Goal: Ask a question

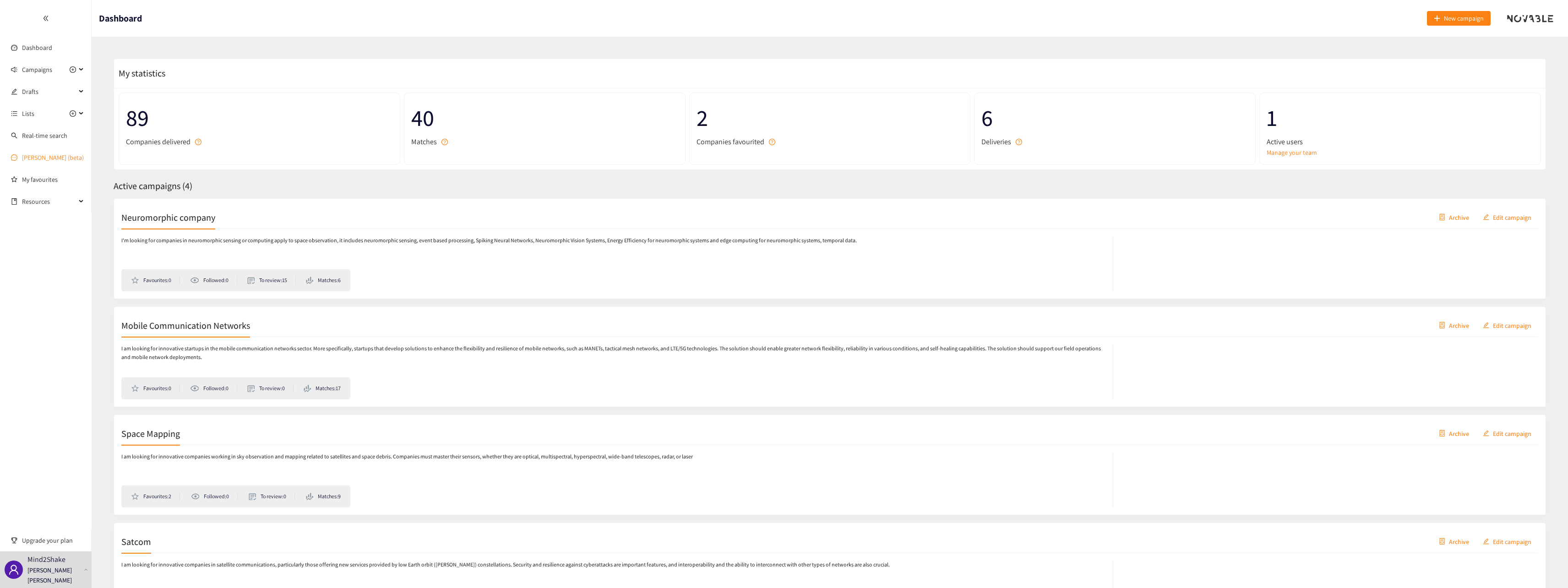
click at [36, 157] on link "[PERSON_NAME] (beta)" at bounding box center [52, 157] width 62 height 9
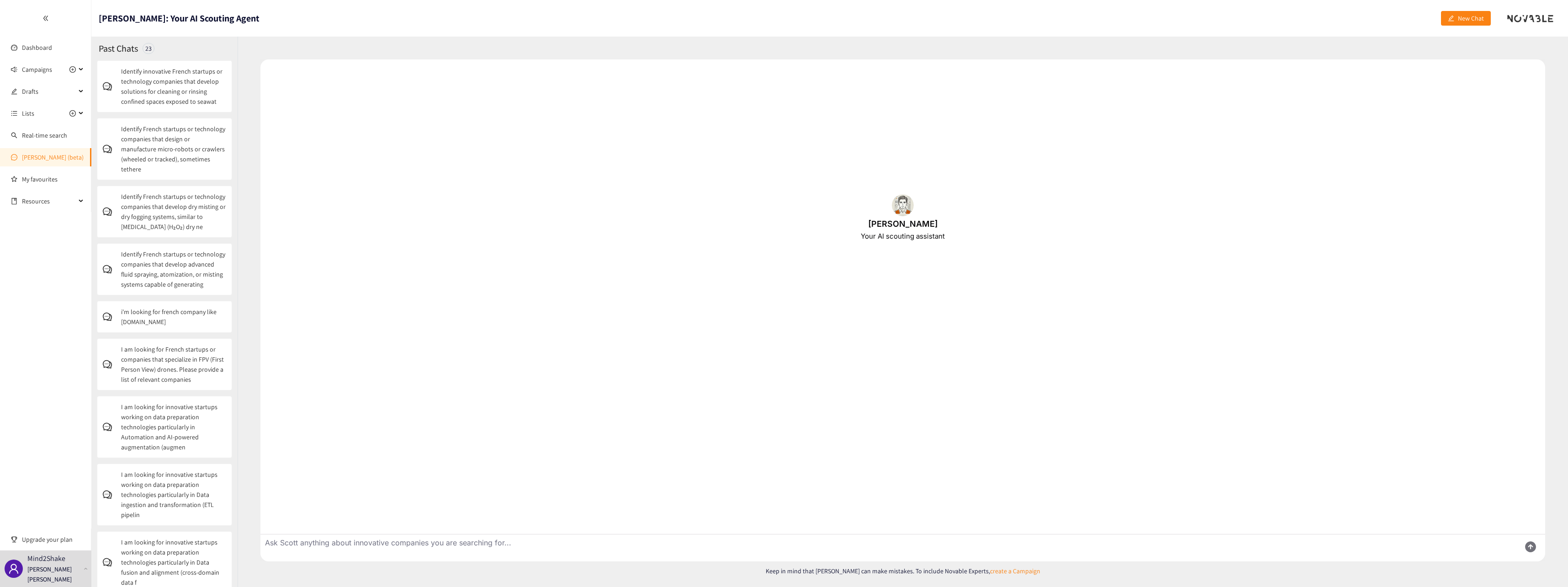
click at [549, 543] on textarea "Ask Scott anything about innovative companies you are searching for..." at bounding box center [887, 547] width 1253 height 27
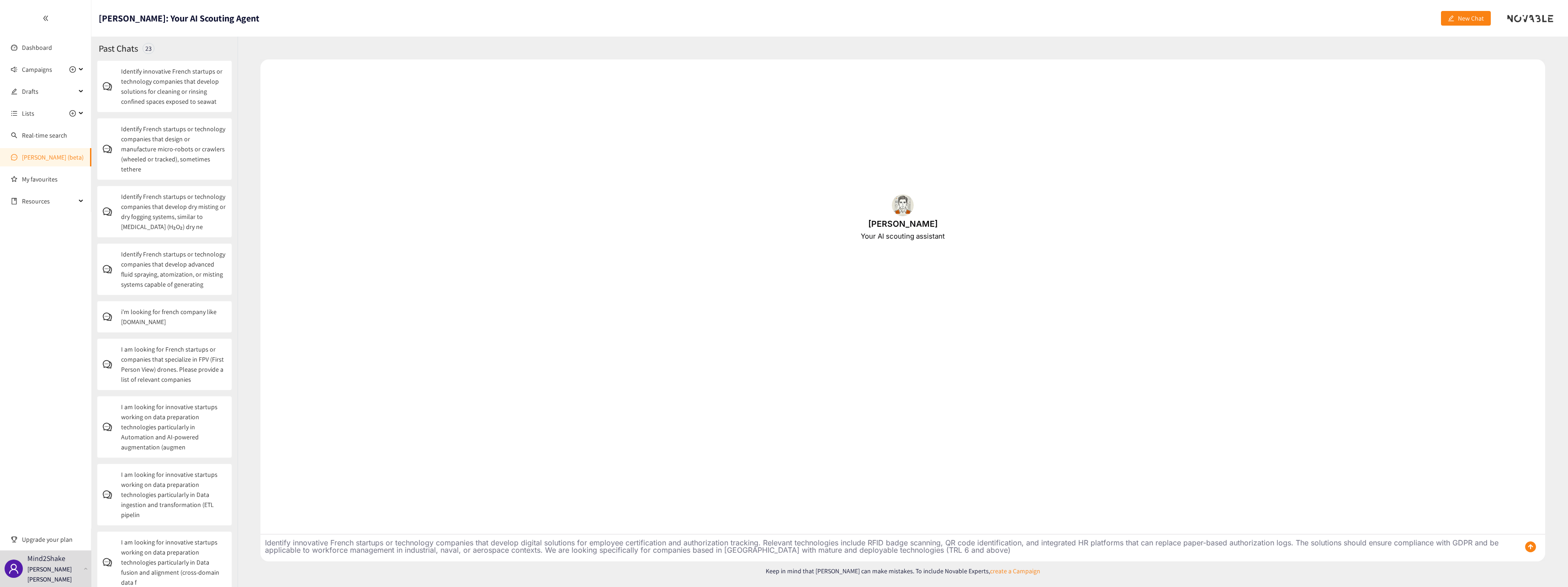
type textarea "Identify innovative French startups or technology companies that develop digita…"
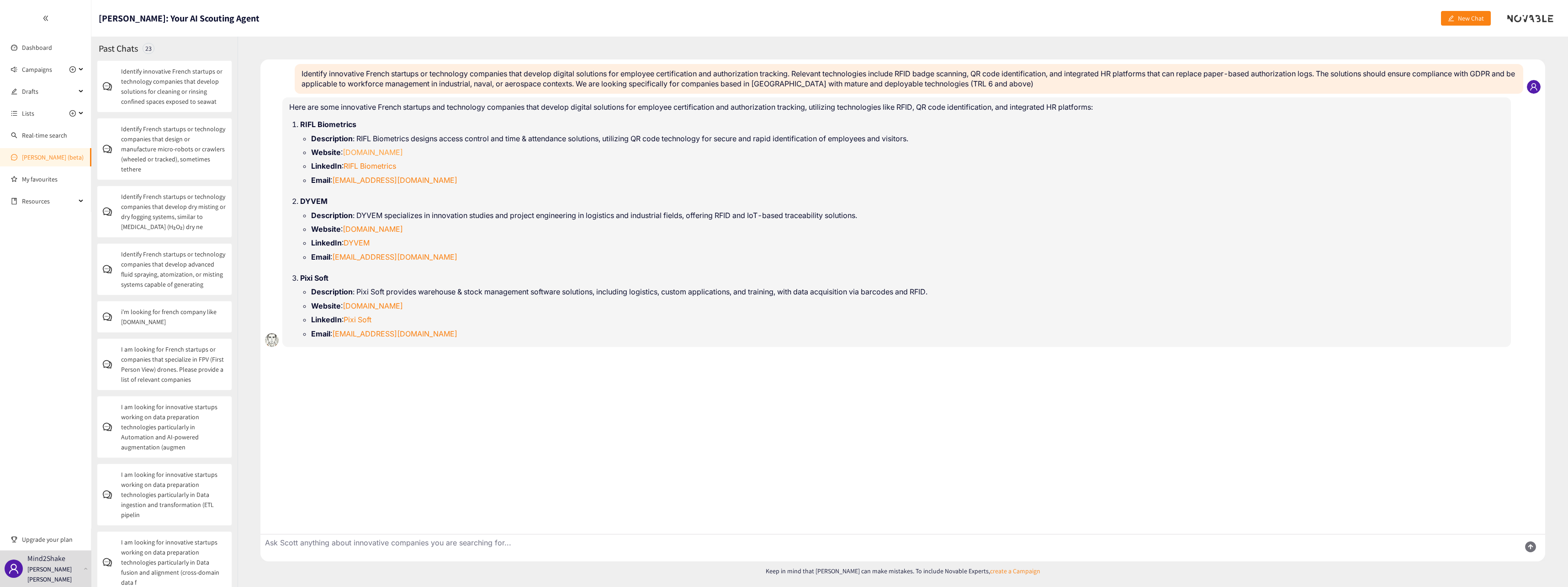
click at [366, 149] on link "[DOMAIN_NAME]" at bounding box center [373, 152] width 60 height 9
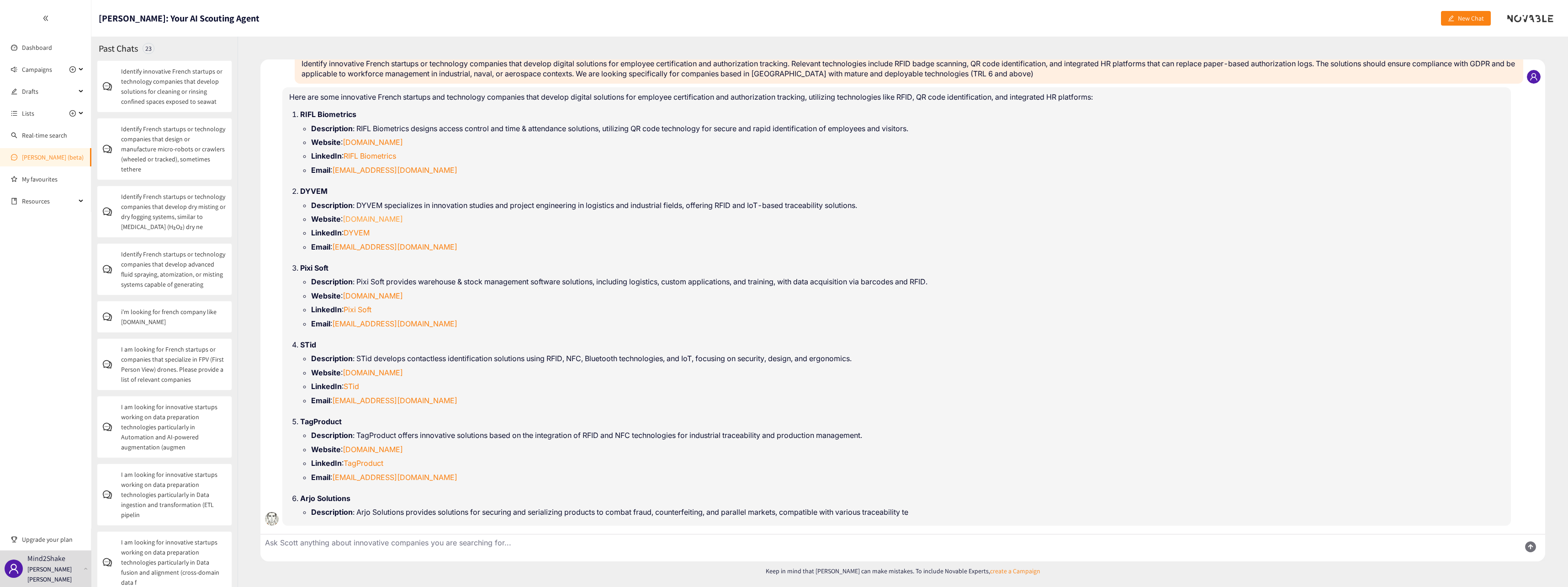
scroll to position [24, 0]
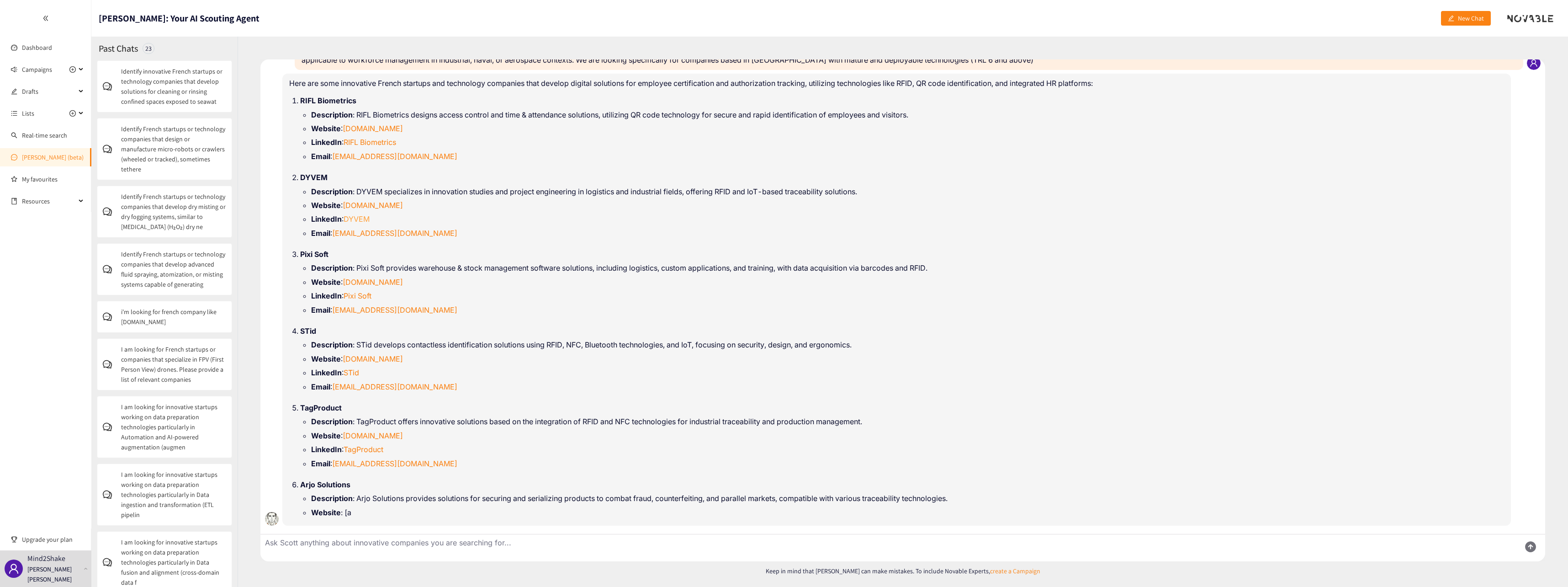
click at [360, 214] on link "DYVEM" at bounding box center [356, 219] width 26 height 9
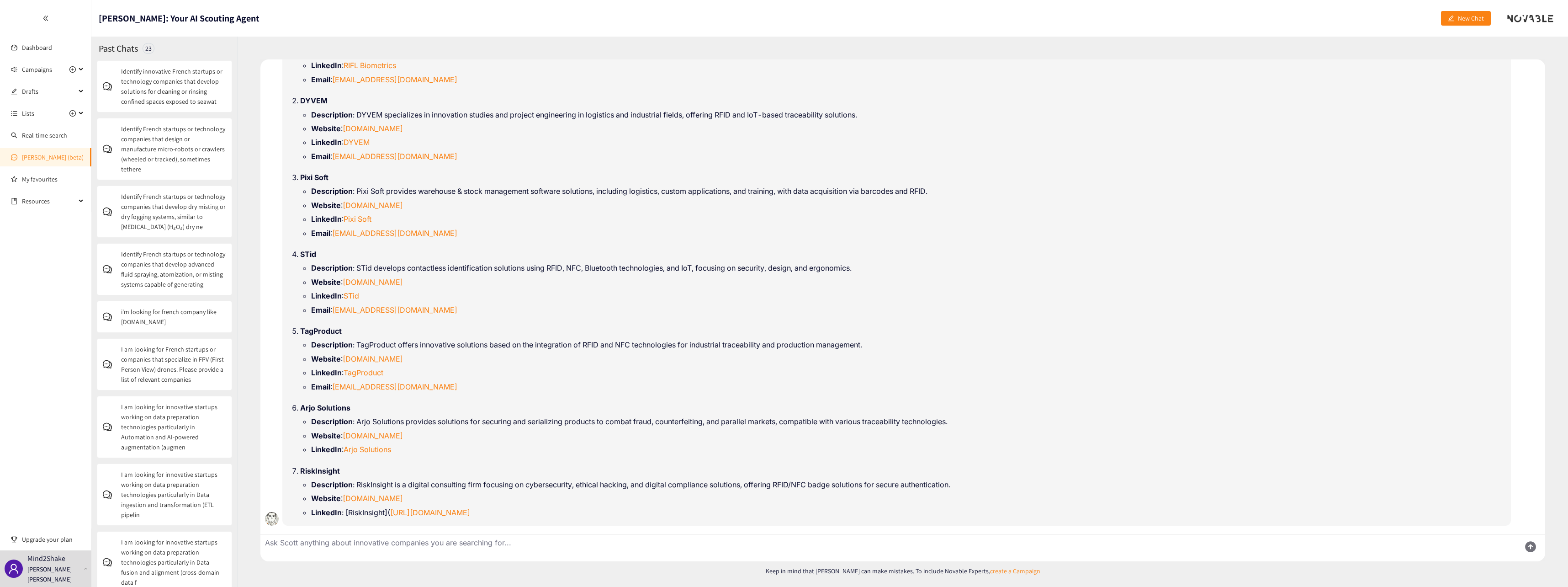
scroll to position [114, 0]
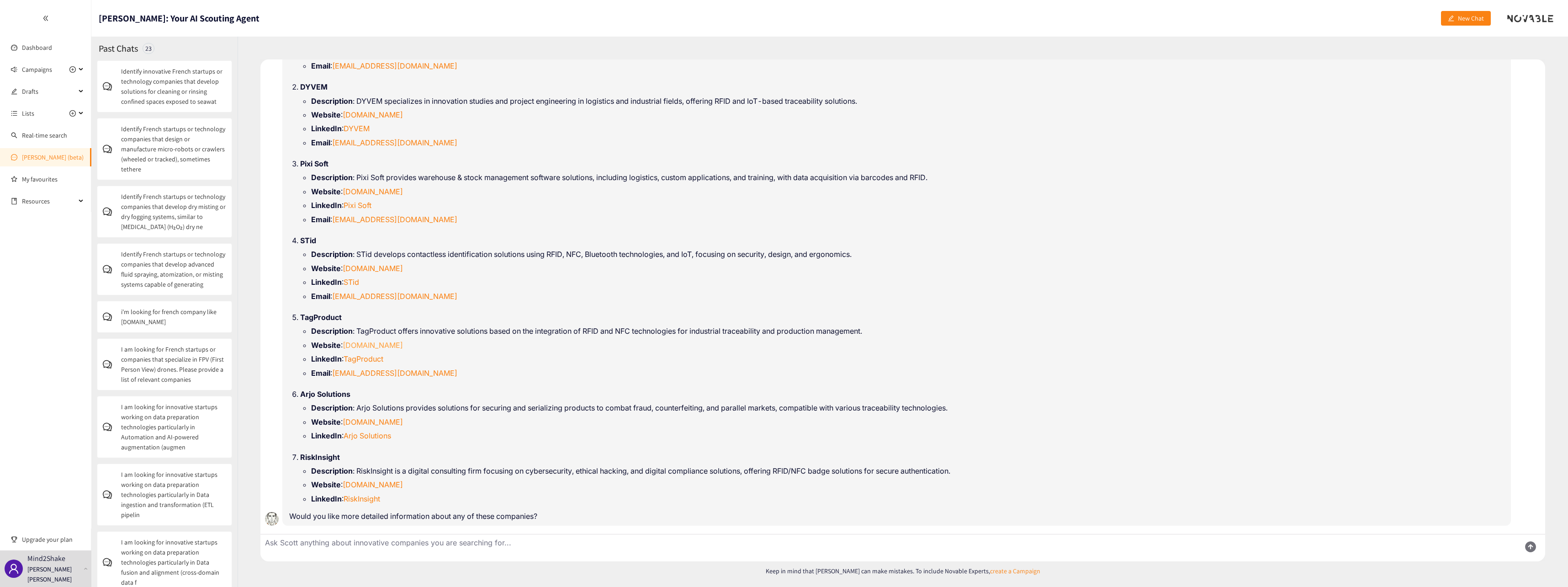
click at [382, 347] on link "[DOMAIN_NAME]" at bounding box center [373, 345] width 60 height 9
click at [401, 419] on link "[DOMAIN_NAME]" at bounding box center [373, 421] width 60 height 9
click at [403, 485] on link "[DOMAIN_NAME]" at bounding box center [373, 484] width 60 height 9
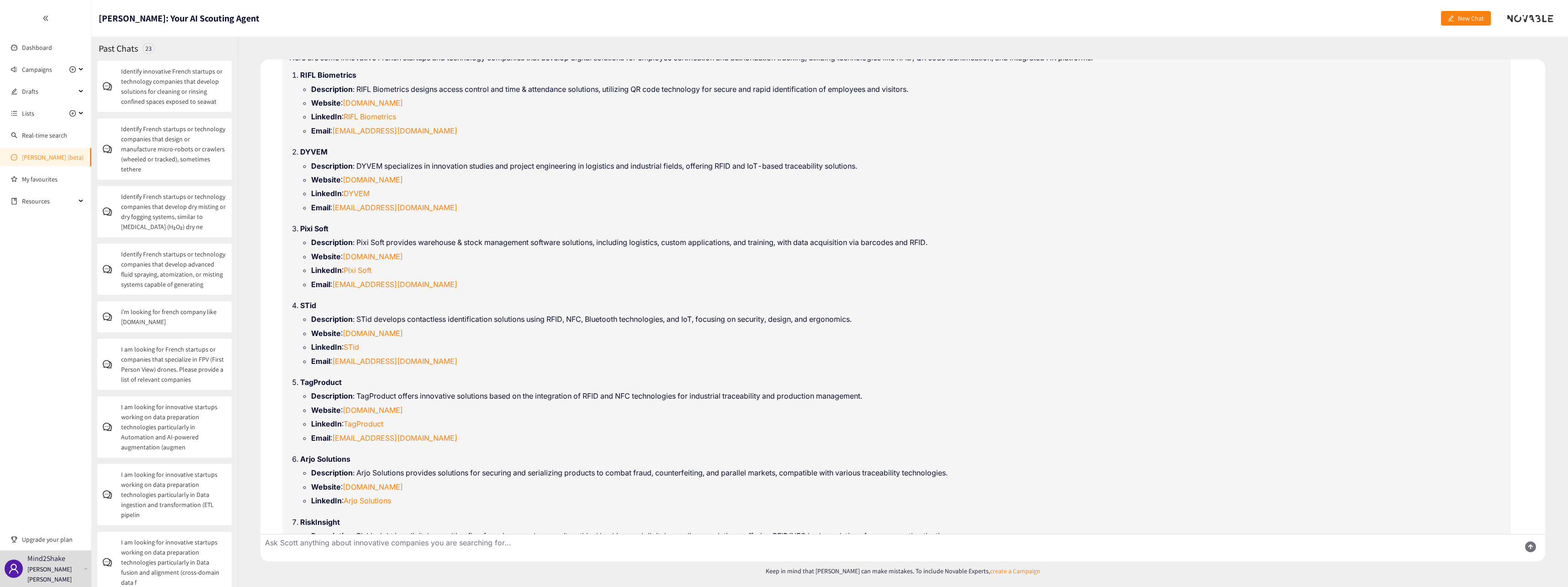
scroll to position [0, 0]
